Goal: Information Seeking & Learning: Understand process/instructions

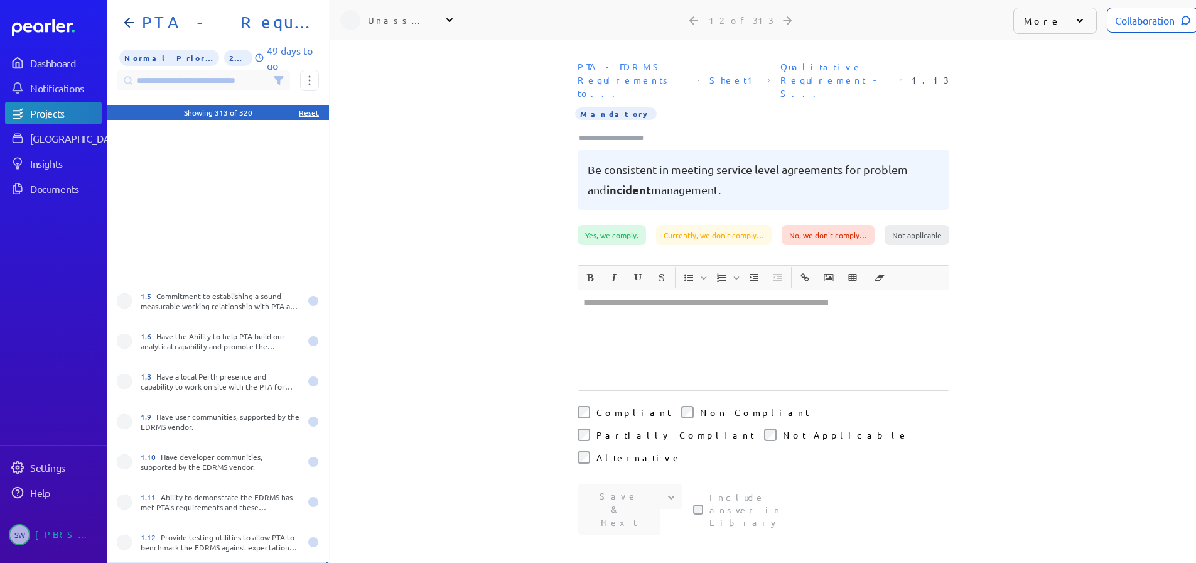
scroll to position [251, 0]
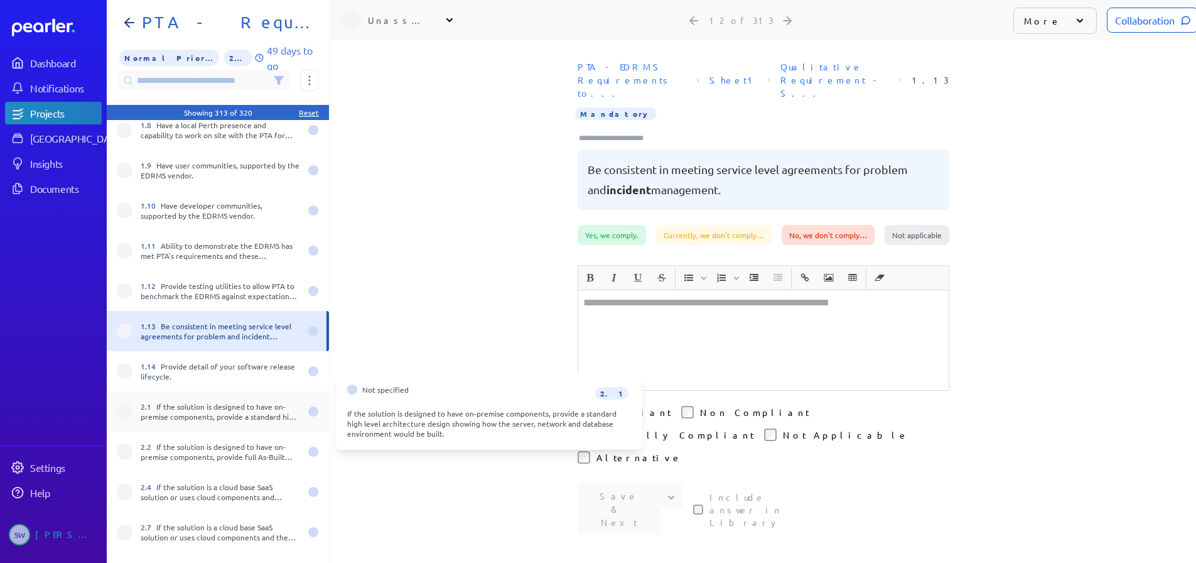
click at [202, 408] on div "2.1 If the solution is designed to have on-premise components, provide a standa…" at bounding box center [220, 411] width 159 height 20
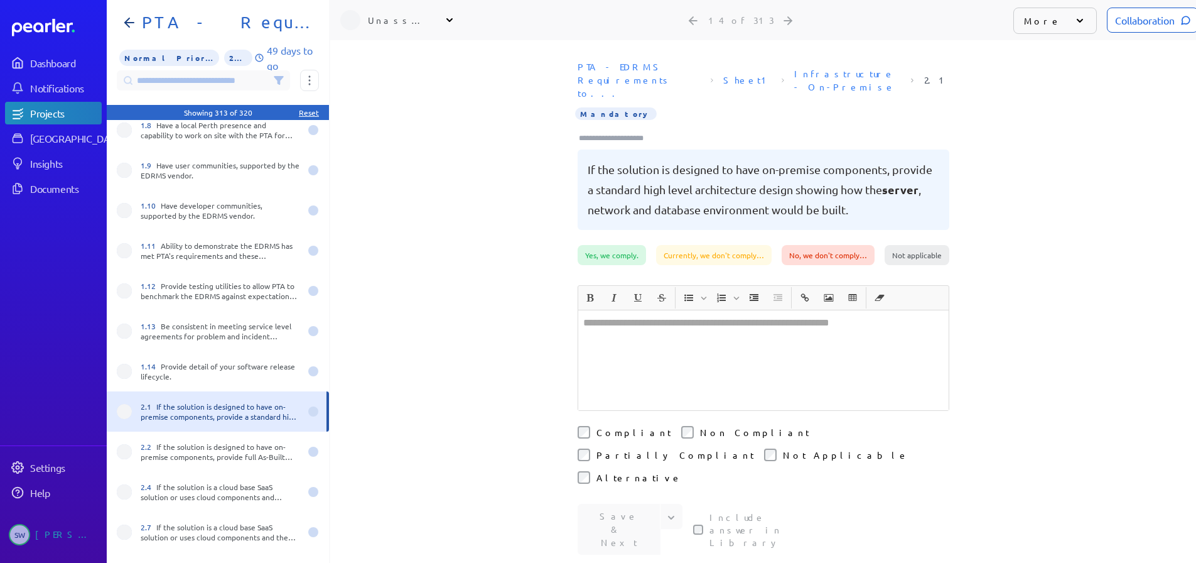
scroll to position [314, 0]
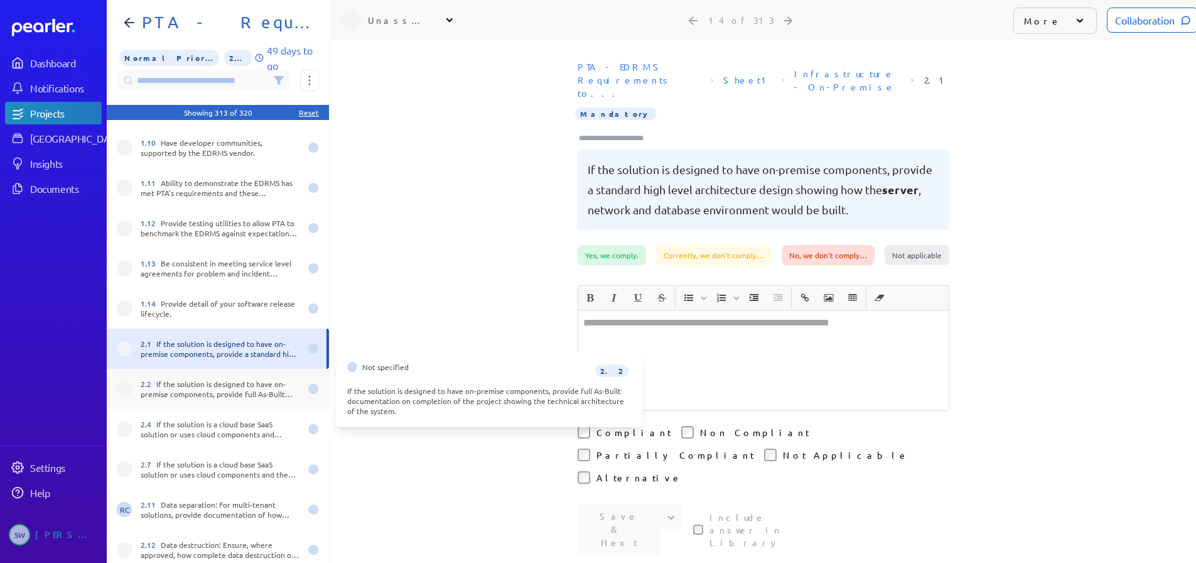
click at [178, 379] on div "2.2 If the solution is designed to have on-premise components, provide full As-…" at bounding box center [220, 389] width 159 height 20
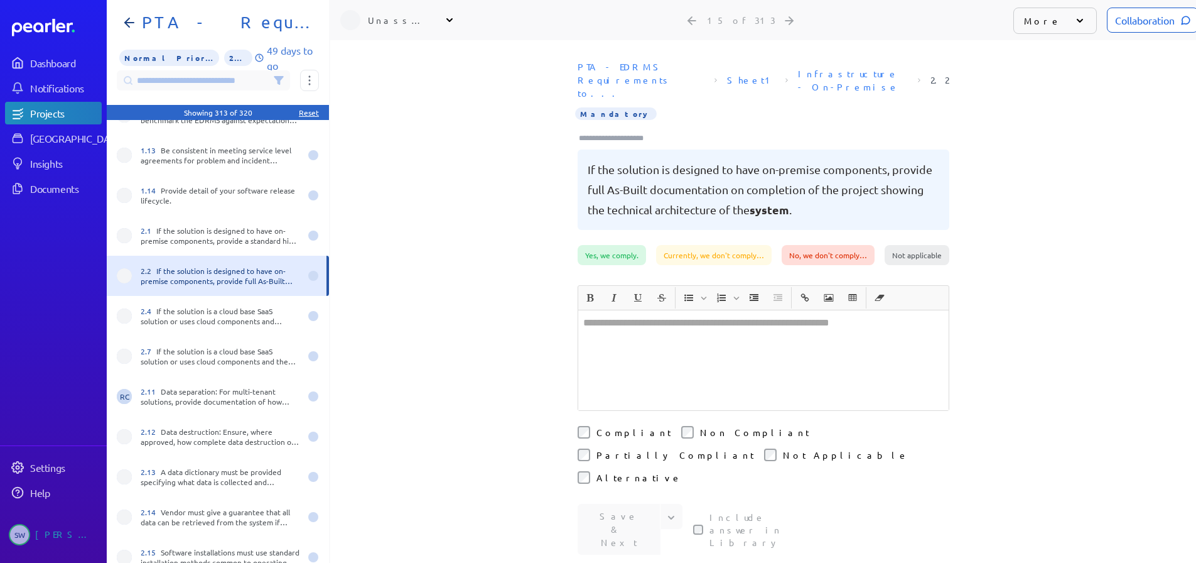
scroll to position [440, 0]
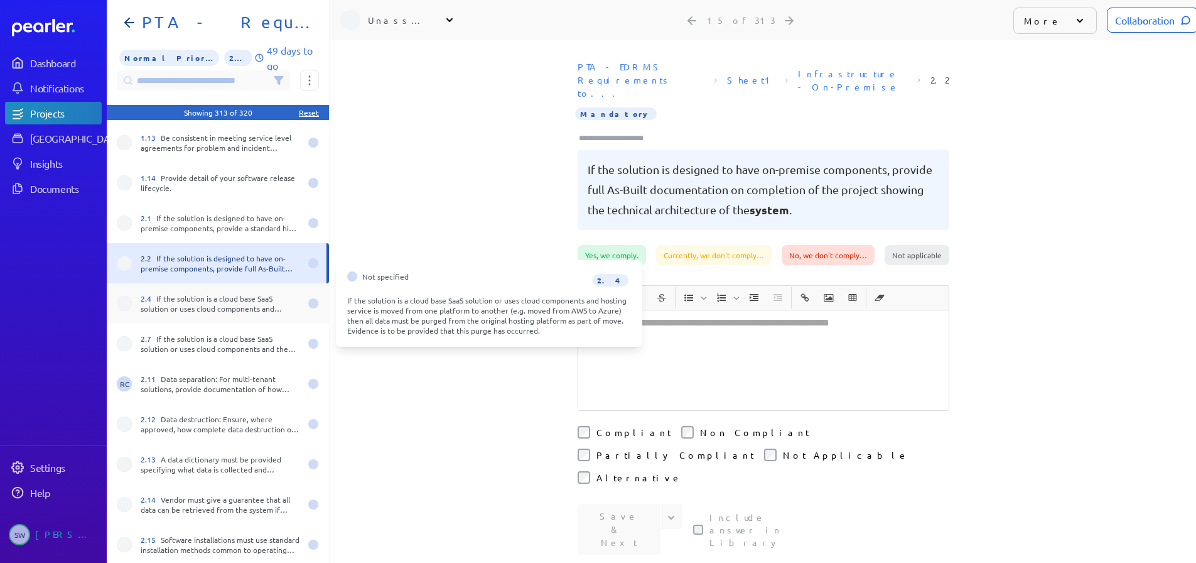
click at [175, 305] on div "2.4 If the solution is a cloud base SaaS solution or uses cloud components and …" at bounding box center [220, 303] width 159 height 20
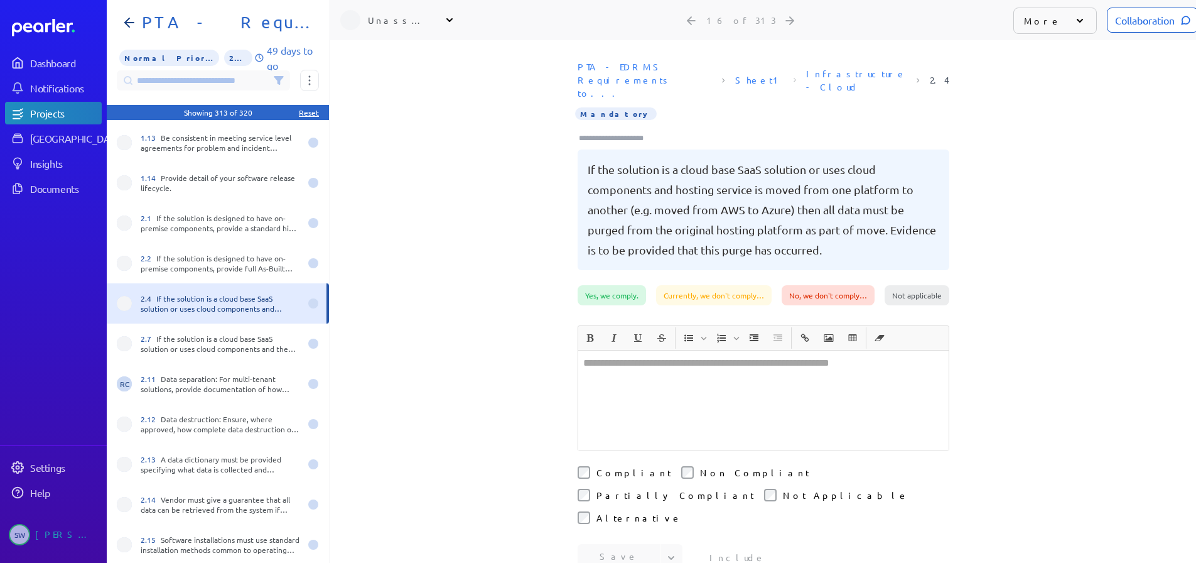
click at [452, 148] on div "PTA - EDRMS Requirements to... Sheet1 Infrastructure - Cloud 2.4 Mandatory If t…" at bounding box center [763, 170] width 866 height 230
click at [590, 159] on pre "If the solution is a cloud base SaaS solution or uses cloud components and host…" at bounding box center [764, 209] width 352 height 100
